Goal: Information Seeking & Learning: Learn about a topic

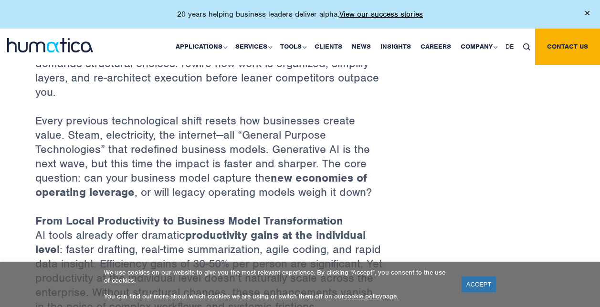
scroll to position [438, 0]
click at [473, 281] on link "ACCEPT" at bounding box center [479, 285] width 35 height 16
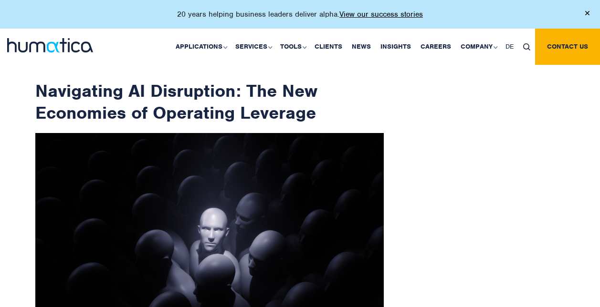
scroll to position [13, 0]
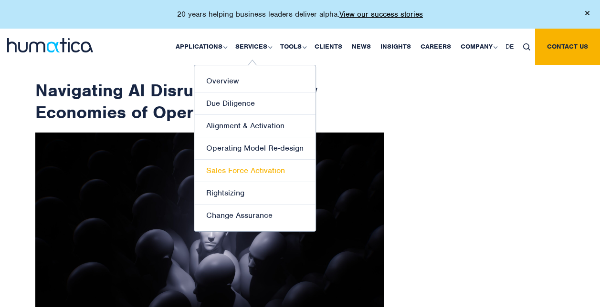
click at [236, 169] on link "Sales Force Activation" at bounding box center [254, 171] width 121 height 22
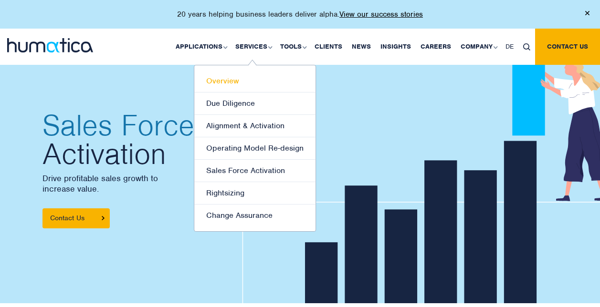
click at [231, 79] on link "Overview" at bounding box center [254, 81] width 121 height 22
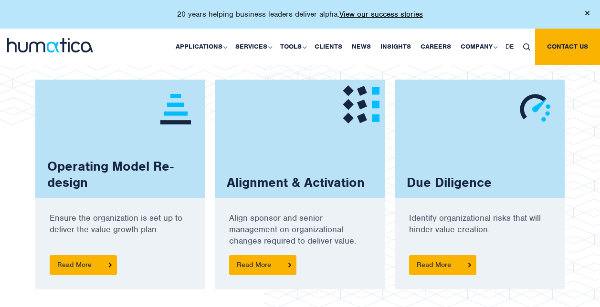
scroll to position [864, 0]
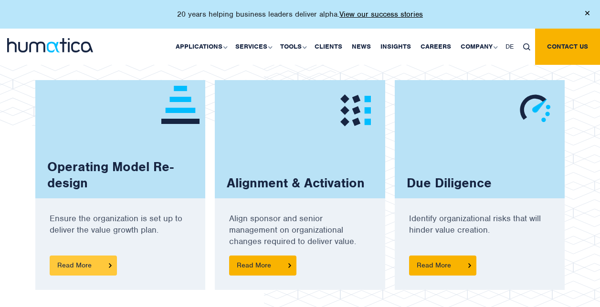
click at [89, 260] on span "Read More" at bounding box center [83, 266] width 67 height 20
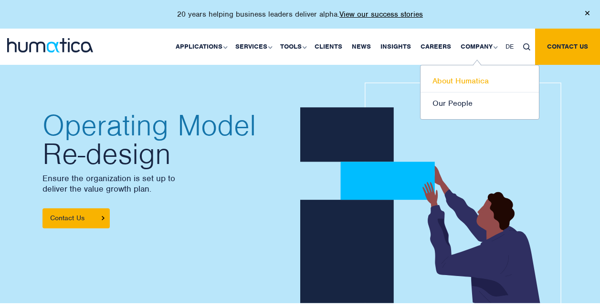
click at [460, 78] on link "About Humatica" at bounding box center [480, 81] width 118 height 22
